Goal: Task Accomplishment & Management: Manage account settings

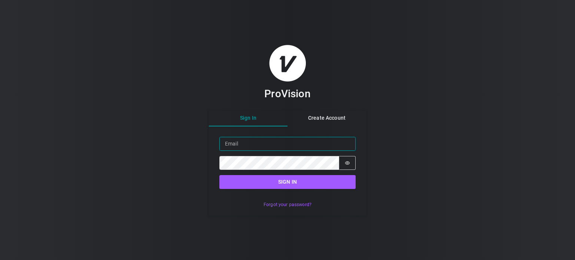
click at [243, 147] on input "Email" at bounding box center [287, 144] width 136 height 14
type input "[EMAIL_ADDRESS][PERSON_NAME][DOMAIN_NAME]"
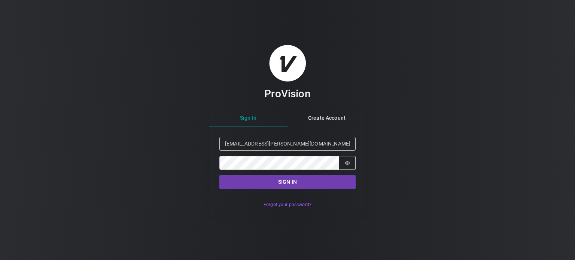
click at [267, 182] on button "Sign in" at bounding box center [287, 182] width 136 height 14
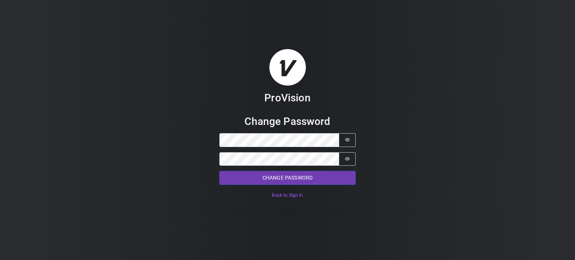
click at [285, 175] on button "Change Password" at bounding box center [287, 178] width 136 height 14
